Goal: Task Accomplishment & Management: Complete application form

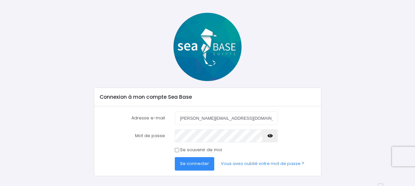
scroll to position [36, 0]
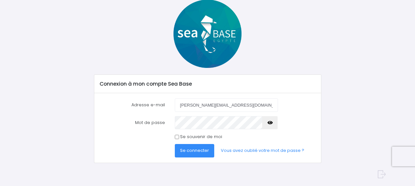
type input "gilles@scubawind.com"
click at [195, 148] on button "Se connecter" at bounding box center [194, 150] width 39 height 13
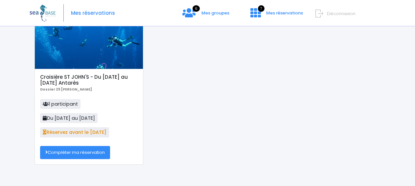
scroll to position [67, 0]
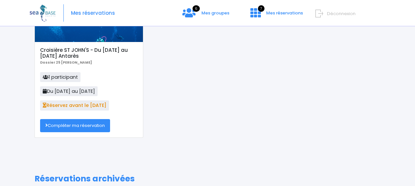
click at [74, 127] on link "Compléter ma réservation" at bounding box center [75, 125] width 70 height 13
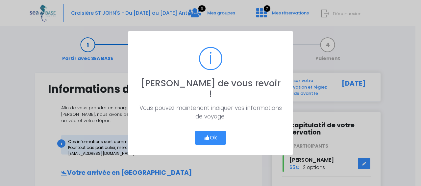
click at [209, 132] on button "Ok" at bounding box center [210, 138] width 31 height 14
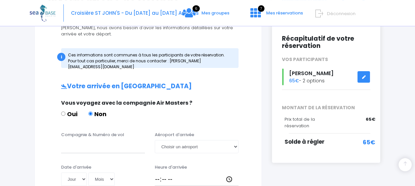
scroll to position [101, 0]
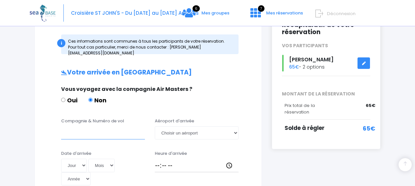
click at [105, 129] on input "Compagnie & Numéro de vol" at bounding box center [103, 133] width 84 height 13
drag, startPoint x: 100, startPoint y: 127, endPoint x: 14, endPoint y: 124, distance: 85.9
click at [61, 127] on input "transavia" at bounding box center [103, 133] width 84 height 13
type input "TRANSAVIA"
click at [155, 127] on select "Choisir un aéroport Hurghada Marsa Alam" at bounding box center [197, 133] width 84 height 13
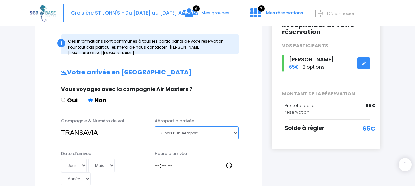
select select "Hurghada"
click option "Hurghada" at bounding box center [0, 0] width 0 height 0
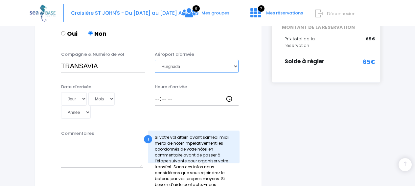
scroll to position [168, 0]
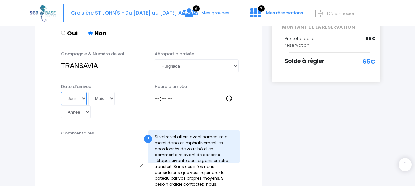
click at [61, 92] on select "Jour 01 02 03 04 05 06 07 08 09 10 11 12 13 14 15 16 17 18 19 20 21 22 23 24 25…" at bounding box center [74, 98] width 26 height 13
select select "07"
click option "07" at bounding box center [0, 0] width 0 height 0
drag, startPoint x: 105, startPoint y: 91, endPoint x: 103, endPoint y: 98, distance: 7.5
click at [88, 92] on select "Mois 01 02 03 04 05 06 07 08 09 10 11 12" at bounding box center [101, 98] width 26 height 13
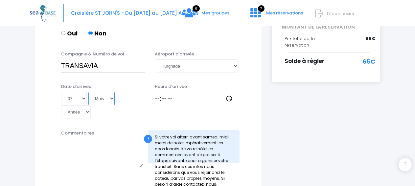
select select "11"
click option "11" at bounding box center [0, 0] width 0 height 0
click at [91, 106] on select "Année 2045 2044 2043 2042 2041 2040 2039 2038 2037 2036 2035 2034 2033 2032 203…" at bounding box center [76, 112] width 30 height 13
select select "2022"
click option "2022" at bounding box center [0, 0] width 0 height 0
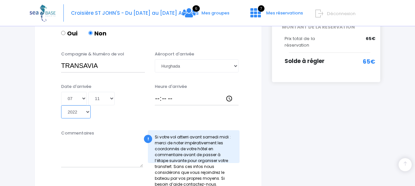
type input "2022-11-07"
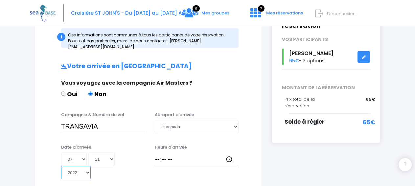
scroll to position [101, 0]
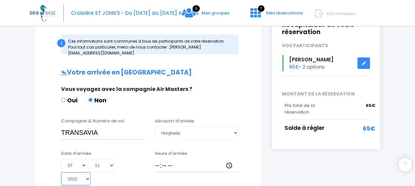
drag, startPoint x: 137, startPoint y: 156, endPoint x: 139, endPoint y: 158, distance: 3.5
click at [91, 173] on select "Année 2045 2044 2043 2042 2041 2040 2039 2038 2037 2036 2035 2034 2033 2032 203…" at bounding box center [76, 179] width 30 height 13
select select "2025"
click option "2025" at bounding box center [0, 0] width 0 height 0
type input "2025-11-07"
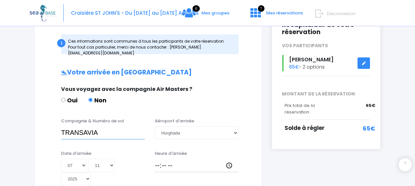
click at [128, 131] on input "TRANSAVIA" at bounding box center [103, 133] width 84 height 13
type input "TRANSAVIA TO8066"
click at [182, 127] on select "Choisir un aéroport Hurghada Marsa Alam" at bounding box center [197, 133] width 84 height 13
click at [155, 127] on select "Choisir un aéroport Hurghada Marsa Alam" at bounding box center [197, 133] width 84 height 13
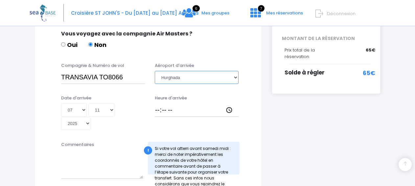
scroll to position [168, 0]
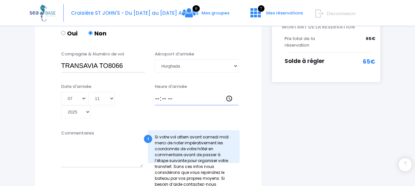
click at [161, 94] on input "Heure d'arrivée" at bounding box center [197, 98] width 84 height 13
type input "19:25"
click at [89, 139] on textarea "Commentaires" at bounding box center [102, 153] width 82 height 29
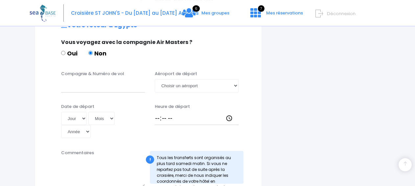
scroll to position [335, 0]
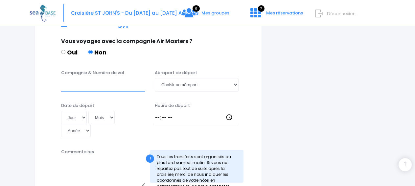
click at [91, 78] on input "Compagnie & Numéro de vol" at bounding box center [103, 84] width 84 height 13
type input "TRANSAVIA TO8067"
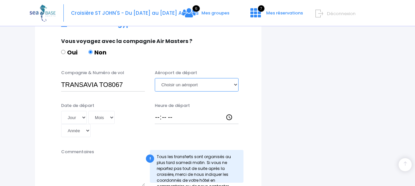
click at [155, 78] on select "Choisir un aéroport Hurghada Marsa Alam" at bounding box center [197, 84] width 84 height 13
select select "Hurghada"
click option "Hurghada" at bounding box center [0, 0] width 0 height 0
click at [61, 111] on select "Jour 01 02 03 04 05 06 07 08 09 10 11 12 13 14 15 16 17 18 19 20 21 22 23 24 25…" at bounding box center [74, 117] width 26 height 13
select select "15"
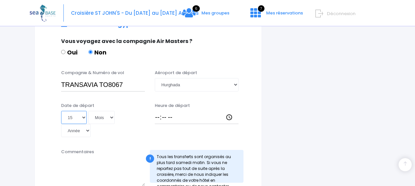
click option "15" at bounding box center [0, 0] width 0 height 0
click at [88, 111] on select "Mois 01 02 03 04 05 06 07 08 09 10 11 12" at bounding box center [101, 117] width 26 height 13
select select "11"
click option "11" at bounding box center [0, 0] width 0 height 0
click at [61, 124] on select "Année 2045 2044 2043 2042 2041 2040 2039 2038 2037 2036 2035 2034 2033 2032 203…" at bounding box center [76, 130] width 30 height 13
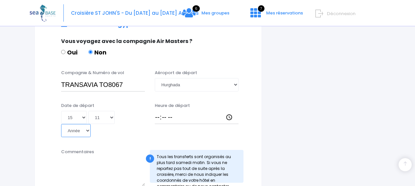
select select "2025"
click option "2025" at bounding box center [0, 0] width 0 height 0
type input "2025-11-15"
click at [225, 48] on div "Oui Non" at bounding box center [147, 53] width 173 height 11
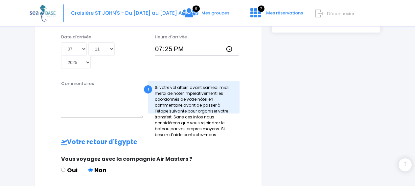
scroll to position [201, 0]
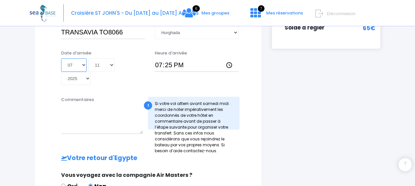
click at [61, 59] on select "Jour 01 02 03 04 05 06 07 08 09 10 11 12 13 14 15 16 17 18 19 20 21 22 23 24 25…" at bounding box center [74, 65] width 26 height 13
select select "08"
click option "08" at bounding box center [0, 0] width 0 height 0
type input "2025-11-08"
click at [112, 105] on textarea "Commentaires" at bounding box center [102, 119] width 82 height 29
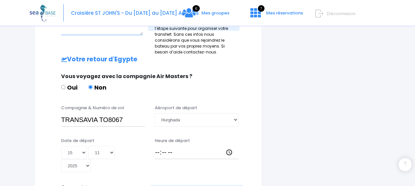
scroll to position [335, 0]
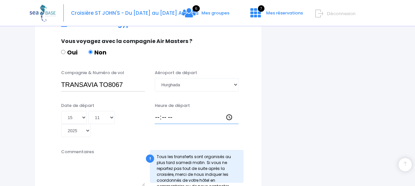
click at [156, 111] on input "Heure de départ" at bounding box center [197, 117] width 84 height 13
type input "19:25"
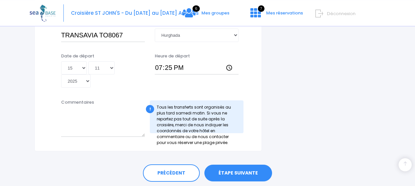
scroll to position [385, 0]
click at [233, 165] on link "ÉTAPE SUIVANTE" at bounding box center [239, 173] width 68 height 17
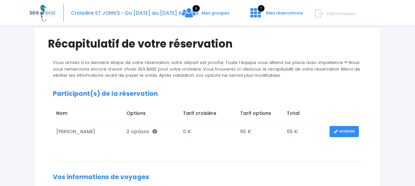
scroll to position [34, 0]
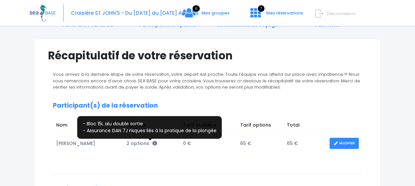
click at [153, 143] on icon at bounding box center [155, 143] width 5 height 5
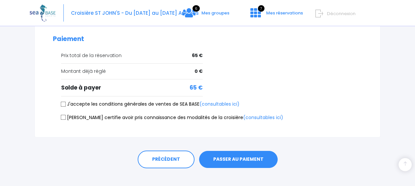
scroll to position [303, 0]
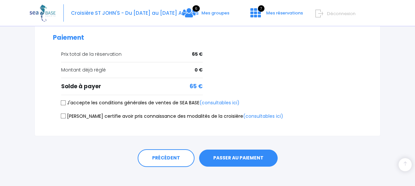
drag, startPoint x: 63, startPoint y: 95, endPoint x: 68, endPoint y: 109, distance: 14.4
click at [64, 100] on input "J'accepte les conditions générales de ventes de SEA BASE (consultables ici)" at bounding box center [63, 102] width 5 height 5
checkbox input "true"
click at [65, 114] on input "[PERSON_NAME] certifie avoir pris connaissance des modalités de la croisière (c…" at bounding box center [63, 116] width 5 height 5
checkbox input "true"
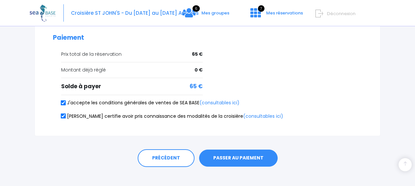
click at [229, 150] on button "PASSER AU PAIEMENT" at bounding box center [238, 158] width 79 height 17
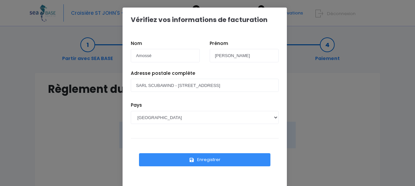
click at [209, 157] on button "Enregistrer" at bounding box center [205, 160] width 132 height 13
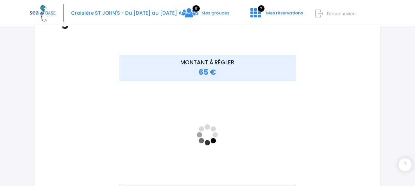
scroll to position [168, 0]
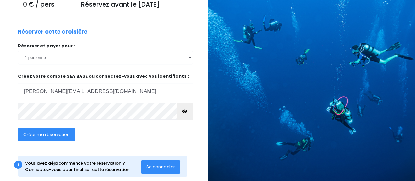
scroll to position [87, 0]
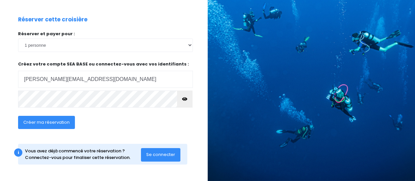
type input "gilles@scubawind.com"
click at [162, 154] on span "Se connecter" at bounding box center [160, 154] width 29 height 6
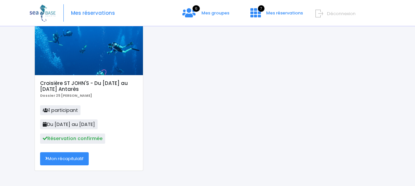
scroll to position [101, 0]
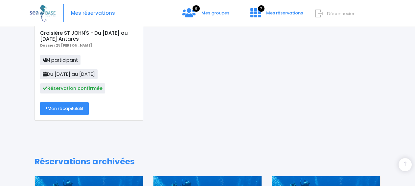
click at [78, 112] on link "Mon récapitulatif" at bounding box center [64, 108] width 49 height 13
click at [64, 107] on link "Mon récapitulatif" at bounding box center [64, 108] width 49 height 13
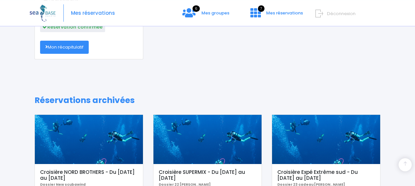
scroll to position [134, 0]
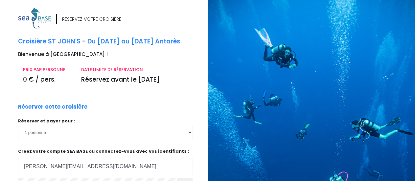
scroll to position [87, 0]
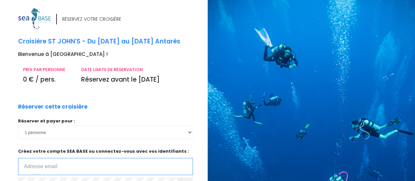
paste input "Sandrine.BERTOLA@cea.fr"
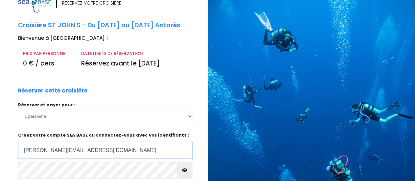
scroll to position [34, 0]
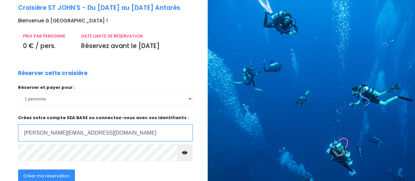
click at [70, 131] on input "Sandrine.BERTOLA@cea.fr" at bounding box center [105, 132] width 175 height 17
type input "Sandrine.BERTOLA@cea.fr"
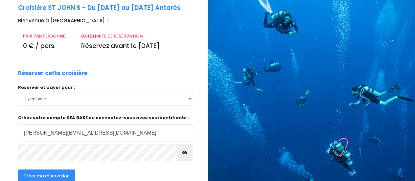
click at [48, 173] on button "Créer ma réservation" at bounding box center [46, 175] width 57 height 13
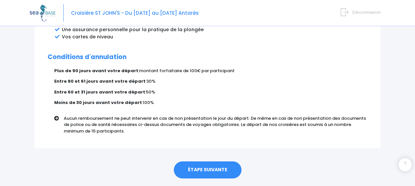
scroll to position [428, 0]
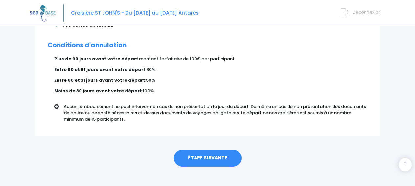
click at [205, 150] on link "ÉTAPE SUIVANTE" at bounding box center [208, 158] width 68 height 17
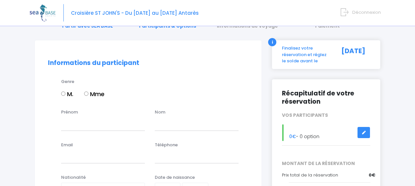
scroll to position [67, 0]
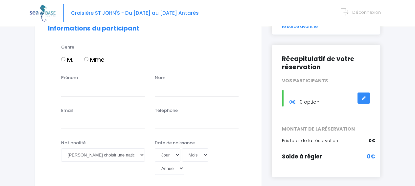
click at [85, 58] on input "Mme" at bounding box center [86, 59] width 4 height 4
radio input "true"
click at [74, 93] on input "Prénom" at bounding box center [103, 89] width 84 height 13
type input "Sandrine"
click at [205, 90] on input "text" at bounding box center [197, 89] width 84 height 13
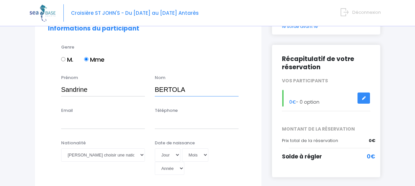
type input "BERTOLA"
click at [106, 128] on input "Email" at bounding box center [103, 122] width 84 height 13
paste input "Sandrine.BERTOLA@cea.fr"
type input "Sandrine.BERTOLA@cea.fr"
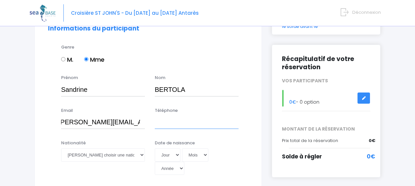
click at [187, 124] on input "Téléphone" at bounding box center [197, 122] width 84 height 13
type input "0629021911"
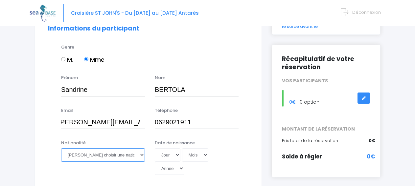
click at [123, 157] on select "Veuillez choisir une nationalité Afghane Albanaise Algerienne Allemande America…" at bounding box center [103, 155] width 84 height 13
select select "Française"
click option "Française" at bounding box center [0, 0] width 0 height 0
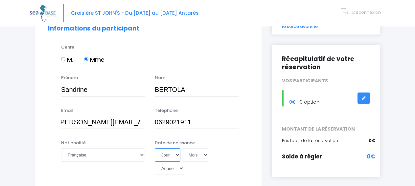
click at [155, 149] on select "Jour 01 02 03 04 05 06 07 08 09 10 11 12 13 14 15 16 17 18 19 20 21 22 23 24 25…" at bounding box center [168, 155] width 26 height 13
select select "09"
click option "09" at bounding box center [0, 0] width 0 height 0
click at [182, 149] on select "Mois 01 02 03 04 05 06 07 08 09 10 11 12" at bounding box center [195, 155] width 26 height 13
select select "05"
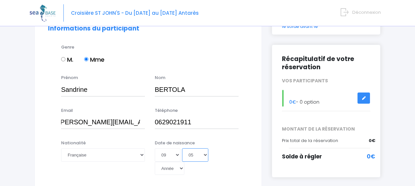
click option "05" at bounding box center [0, 0] width 0 height 0
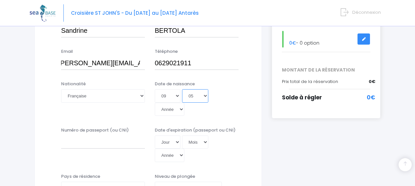
scroll to position [134, 0]
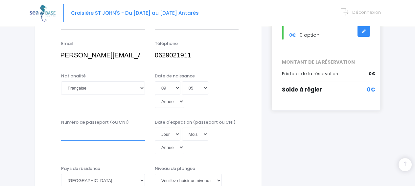
click at [124, 128] on input "Numéro de passeport (ou CNI)" at bounding box center [103, 134] width 84 height 13
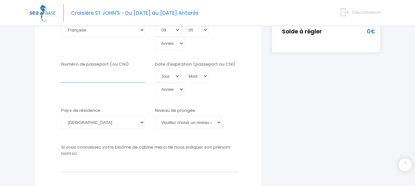
scroll to position [201, 0]
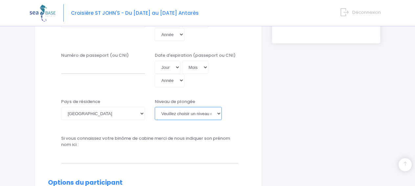
click at [155, 107] on select "Veuillez choisir un niveau de plongée Non plongeur Junior OW diver Adventure OW…" at bounding box center [188, 113] width 67 height 13
select select "Non plongeur"
click option "Non plongeur" at bounding box center [0, 0] width 0 height 0
click at [103, 61] on input "Numéro de passeport (ou CNI)" at bounding box center [103, 67] width 84 height 13
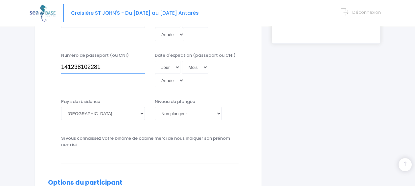
type input "141238102281"
click at [155, 61] on select "Jour 01 02 03 04 05 06 07 08 09 10 11 12 13 14 15 16 17 18 19 20 21 22 23 24 25…" at bounding box center [168, 67] width 26 height 13
select select "16"
click option "16" at bounding box center [0, 0] width 0 height 0
click at [182, 61] on select "Mois 01 02 03 04 05 06 07 08 09 10 11 12" at bounding box center [195, 67] width 26 height 13
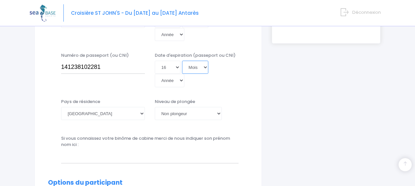
select select "12"
click option "12" at bounding box center [0, 0] width 0 height 0
click at [155, 74] on select "Année 2045 2044 2043 2042 2041 2040 2039 2038 2037 2036 2035 2034 2033 2032 203…" at bounding box center [170, 80] width 30 height 13
select select "2029"
click option "2029" at bounding box center [0, 0] width 0 height 0
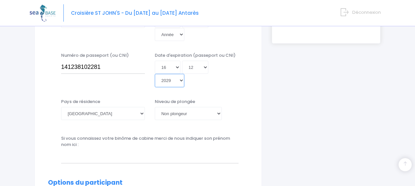
type input "2029-12-16"
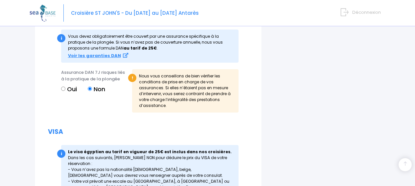
scroll to position [760, 0]
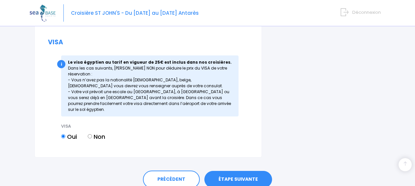
click at [223, 171] on link "ÉTAPE SUIVANTE" at bounding box center [239, 179] width 68 height 17
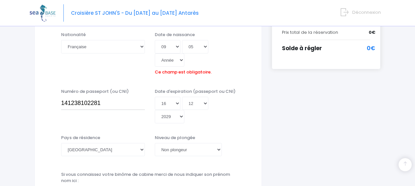
scroll to position [163, 0]
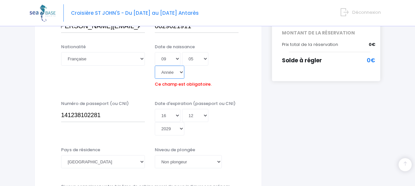
click at [184, 66] on select "Année 2045 2044 2043 2042 2041 2040 2039 2038 2037 2036 2035 2034 2033 2032 203…" at bounding box center [170, 72] width 30 height 13
select select "1972"
click option "1972" at bounding box center [0, 0] width 0 height 0
type input "1972-05-09"
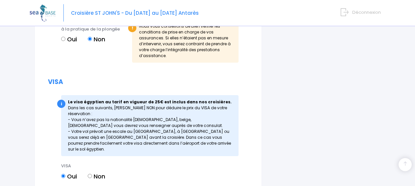
scroll to position [767, 0]
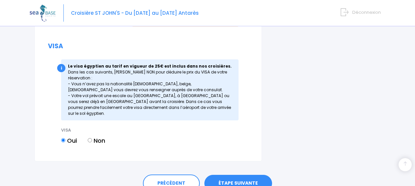
click at [223, 175] on link "ÉTAPE SUIVANTE" at bounding box center [239, 183] width 68 height 17
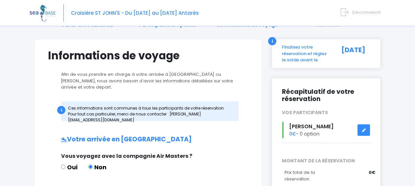
scroll to position [134, 0]
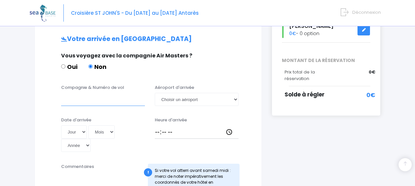
click at [77, 93] on input "Compagnie & Numéro de vol" at bounding box center [103, 99] width 84 height 13
type input "TRANSAVIA TO8066"
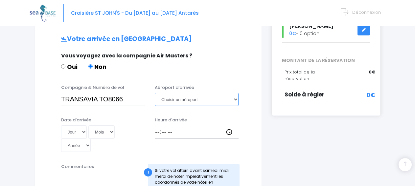
click at [155, 93] on select "Choisir un aéroport Hurghada Marsa Alam" at bounding box center [197, 99] width 84 height 13
select select "Hurghada"
click option "Hurghada" at bounding box center [0, 0] width 0 height 0
click at [61, 126] on select "Jour 01 02 03 04 05 06 07 08 09 10 11 12 13 14 15 16 17 18 19 20 21 22 23 24 25…" at bounding box center [74, 132] width 26 height 13
select select "08"
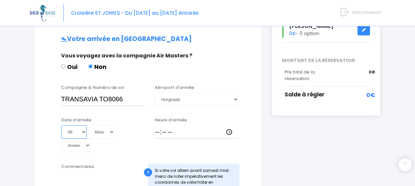
click option "08" at bounding box center [0, 0] width 0 height 0
click at [88, 126] on select "Mois 01 02 03 04 05 06 07 08 09 10 11 12" at bounding box center [101, 132] width 26 height 13
select select "11"
click option "11" at bounding box center [0, 0] width 0 height 0
click at [61, 139] on select "Année 2045 2044 2043 2042 2041 2040 2039 2038 2037 2036 2035 2034 2033 2032 203…" at bounding box center [76, 145] width 30 height 13
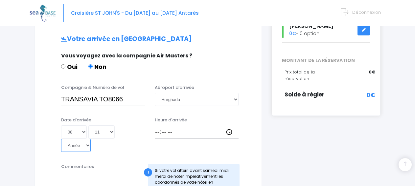
select select "2025"
click option "2025" at bounding box center [0, 0] width 0 height 0
type input "2025-11-08"
click at [156, 126] on input "Heure d'arrivée" at bounding box center [197, 132] width 84 height 13
type input "19:25"
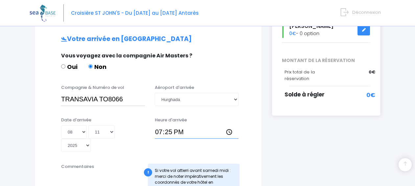
click at [205, 126] on input "19:25" at bounding box center [197, 132] width 84 height 13
click at [174, 126] on input "19:25" at bounding box center [197, 132] width 84 height 13
click at [163, 128] on input "Heure d'arrivée" at bounding box center [197, 132] width 84 height 13
type input "18:30"
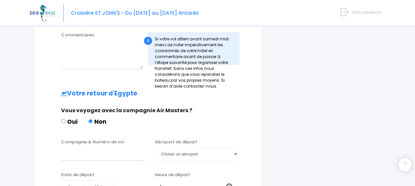
scroll to position [335, 0]
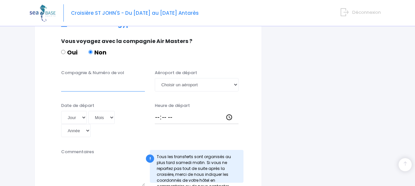
click at [92, 78] on input "Compagnie & Numéro de vol" at bounding box center [103, 84] width 84 height 13
type input "TRANSAVIA TO8067"
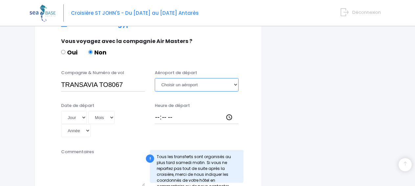
click at [178, 78] on select "Choisir un aéroport Hurghada Marsa Alam" at bounding box center [197, 84] width 84 height 13
select select "Hurghada"
click option "Hurghada" at bounding box center [0, 0] width 0 height 0
click at [61, 111] on select "Jour 01 02 03 04 05 06 07 08 09 10 11 12 13 14 15 16 17 18 19 20 21 22 23 24 25…" at bounding box center [74, 117] width 26 height 13
select select "15"
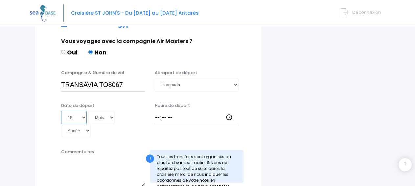
click option "15" at bounding box center [0, 0] width 0 height 0
click at [88, 111] on select "Mois 01 02 03 04 05 06 07 08 09 10 11 12" at bounding box center [101, 117] width 26 height 13
select select "11"
click option "11" at bounding box center [0, 0] width 0 height 0
click at [61, 124] on select "Année 2045 2044 2043 2042 2041 2040 2039 2038 2037 2036 2035 2034 2033 2032 203…" at bounding box center [76, 130] width 30 height 13
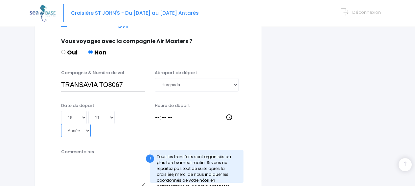
select select "2025"
click option "2025" at bounding box center [0, 0] width 0 height 0
type input "2025-11-15"
click at [158, 111] on input "Heure de départ" at bounding box center [197, 117] width 84 height 13
type input "19:25"
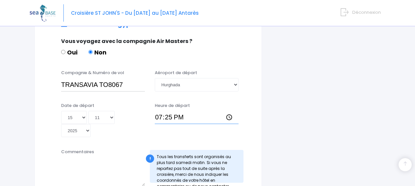
click at [217, 111] on input "19:25" at bounding box center [197, 117] width 84 height 13
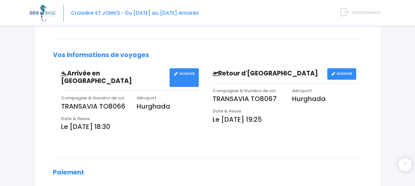
scroll to position [268, 0]
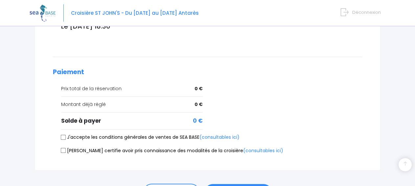
drag, startPoint x: 63, startPoint y: 130, endPoint x: 61, endPoint y: 138, distance: 8.8
click at [62, 135] on input "J'accepte les conditions générales de ventes de SEA BASE (consultables ici)" at bounding box center [63, 137] width 5 height 5
checkbox input "true"
drag, startPoint x: 64, startPoint y: 144, endPoint x: 100, endPoint y: 144, distance: 36.5
click at [65, 148] on input "[PERSON_NAME] certifie avoir pris connaissance des modalités de la croisière (c…" at bounding box center [63, 150] width 5 height 5
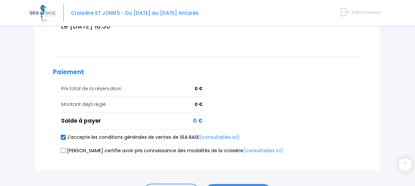
checkbox input "true"
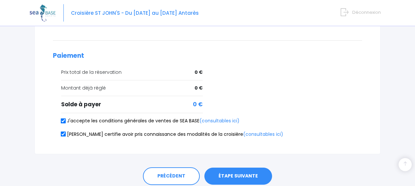
scroll to position [303, 0]
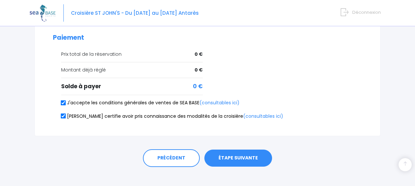
click at [249, 150] on button "ÉTAPE SUIVANTE" at bounding box center [239, 158] width 68 height 17
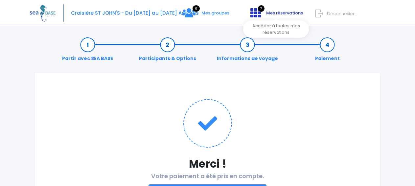
click at [295, 12] on span "Mes réservations" at bounding box center [284, 13] width 37 height 6
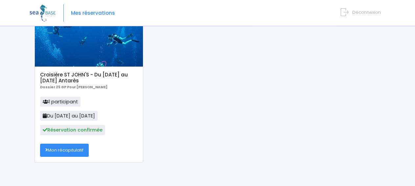
scroll to position [62, 0]
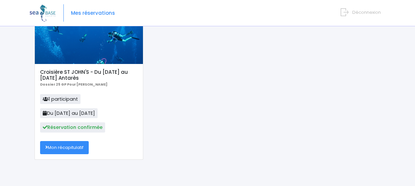
click at [71, 146] on link "Mon récapitulatif" at bounding box center [64, 147] width 49 height 13
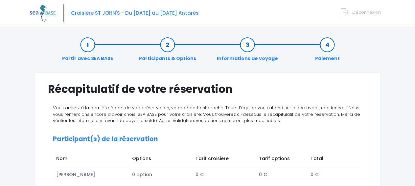
click at [360, 8] on form "Déconnexion" at bounding box center [362, 11] width 37 height 8
click at [361, 13] on span "Déconnexion" at bounding box center [366, 12] width 29 height 6
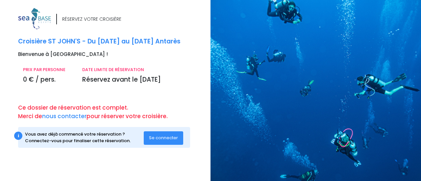
click at [155, 138] on span "Se connecter" at bounding box center [163, 137] width 29 height 6
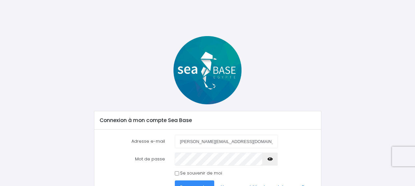
scroll to position [36, 0]
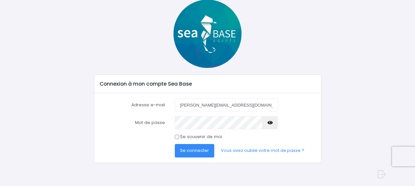
type input "[PERSON_NAME][EMAIL_ADDRESS][DOMAIN_NAME]"
click at [179, 137] on input "Se souvenir de moi" at bounding box center [177, 137] width 4 height 4
checkbox input "true"
click at [183, 156] on button "Se connecter" at bounding box center [194, 150] width 39 height 13
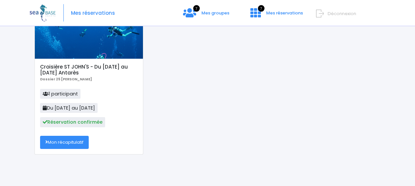
scroll to position [67, 0]
click at [76, 142] on link "Mon récapitulatif" at bounding box center [64, 142] width 49 height 13
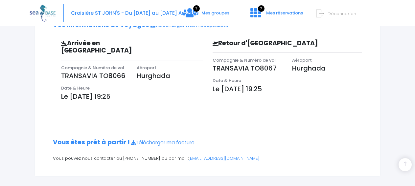
scroll to position [127, 0]
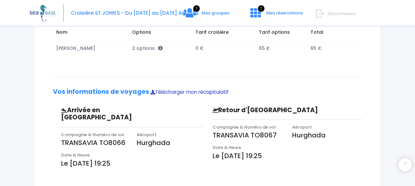
click at [196, 92] on link "Télécharger mon récapitulatif" at bounding box center [190, 92] width 78 height 7
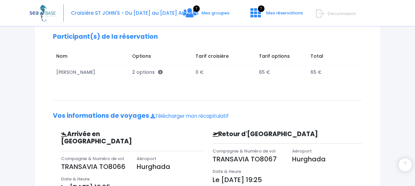
scroll to position [134, 0]
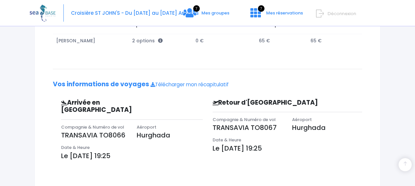
click at [130, 151] on p "Le [DATE] 19:25" at bounding box center [132, 156] width 142 height 10
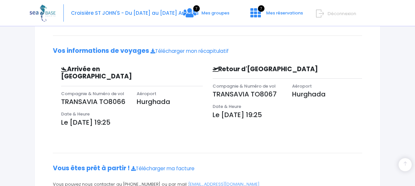
scroll to position [194, 0]
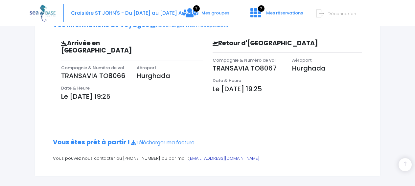
click at [190, 156] on link "[EMAIL_ADDRESS][DOMAIN_NAME]" at bounding box center [224, 159] width 71 height 6
